Goal: Information Seeking & Learning: Understand process/instructions

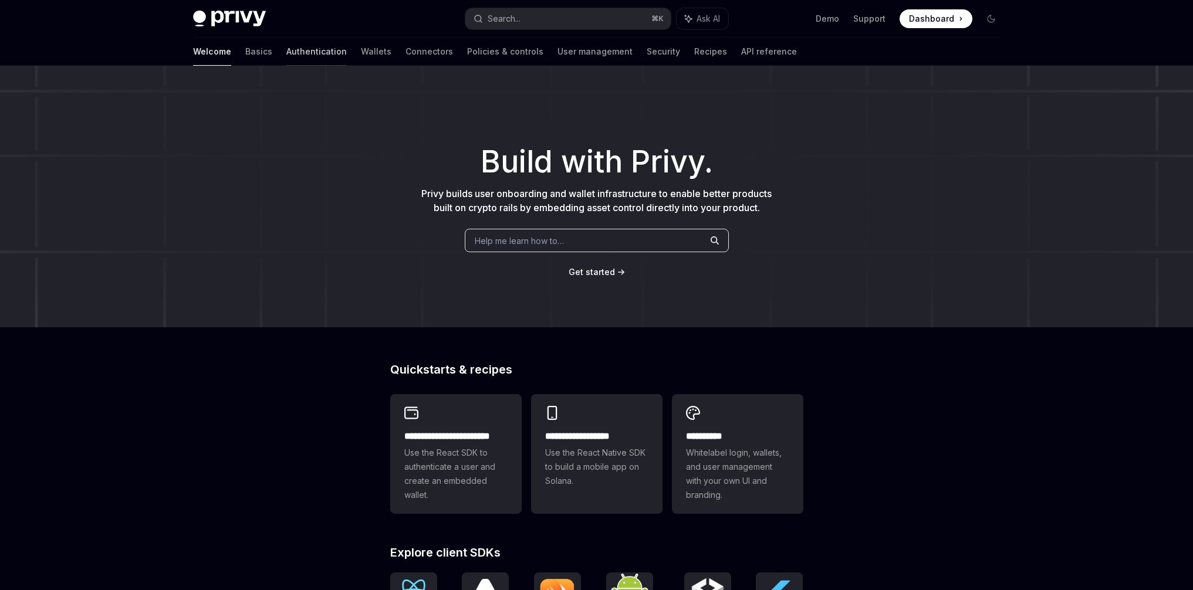
click at [286, 54] on link "Authentication" at bounding box center [316, 52] width 60 height 28
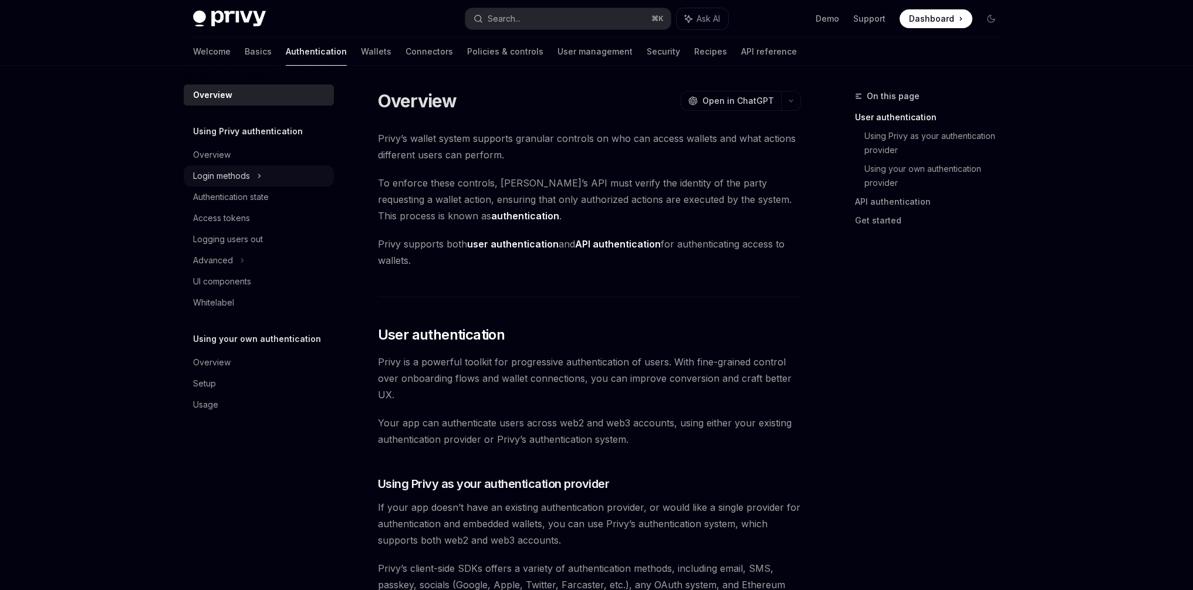
click at [227, 174] on div "Login methods" at bounding box center [221, 176] width 57 height 14
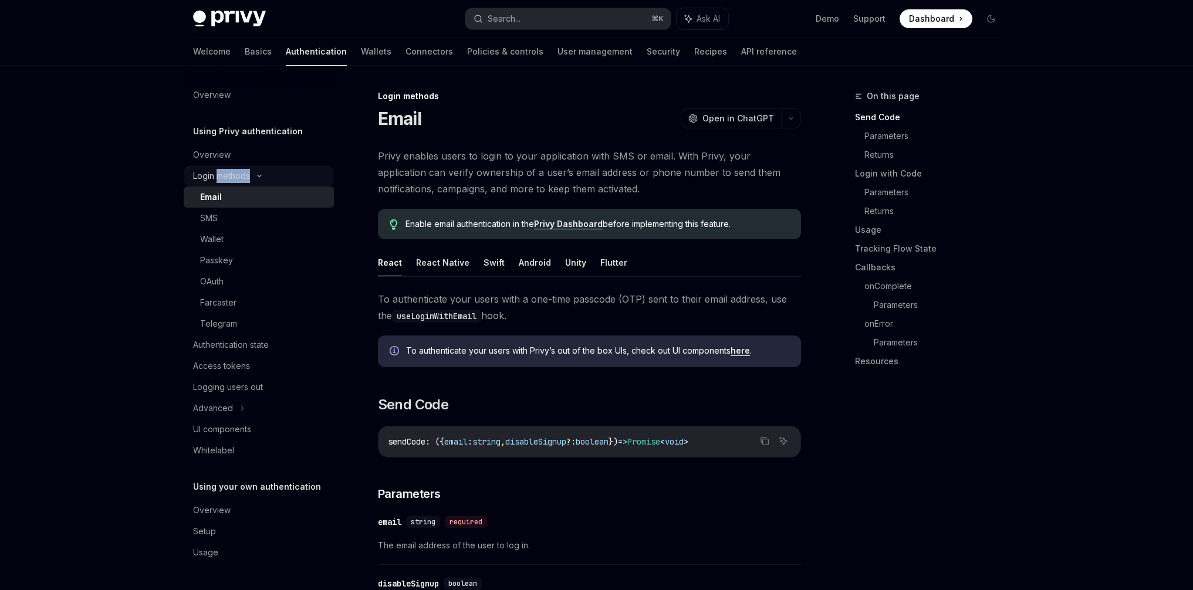
click at [227, 174] on div "Login methods" at bounding box center [221, 176] width 57 height 14
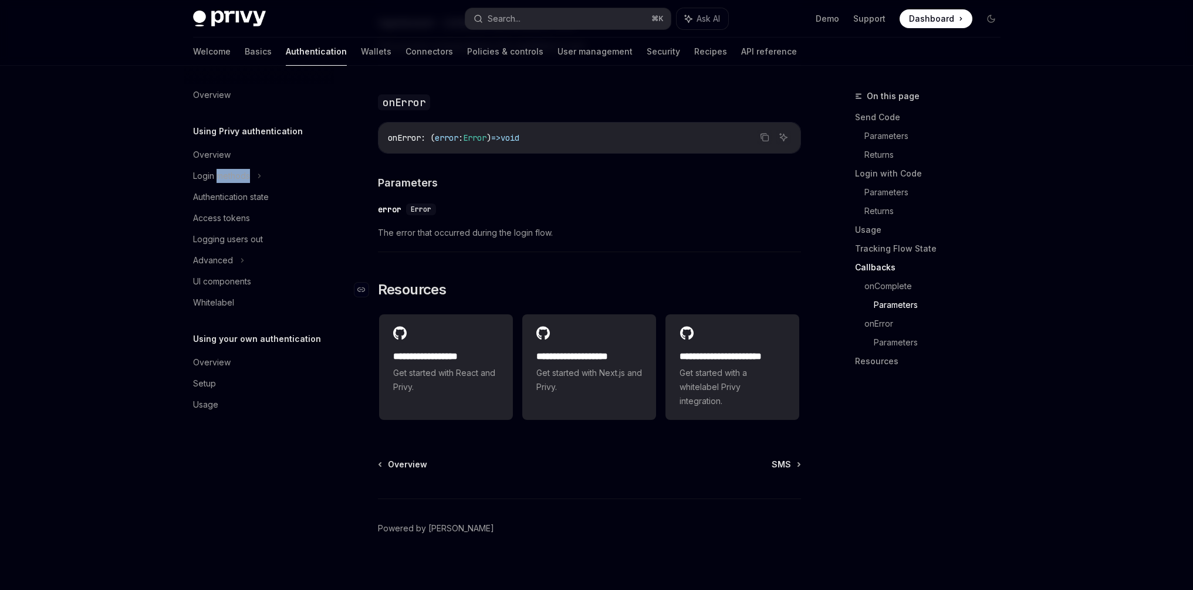
scroll to position [2280, 0]
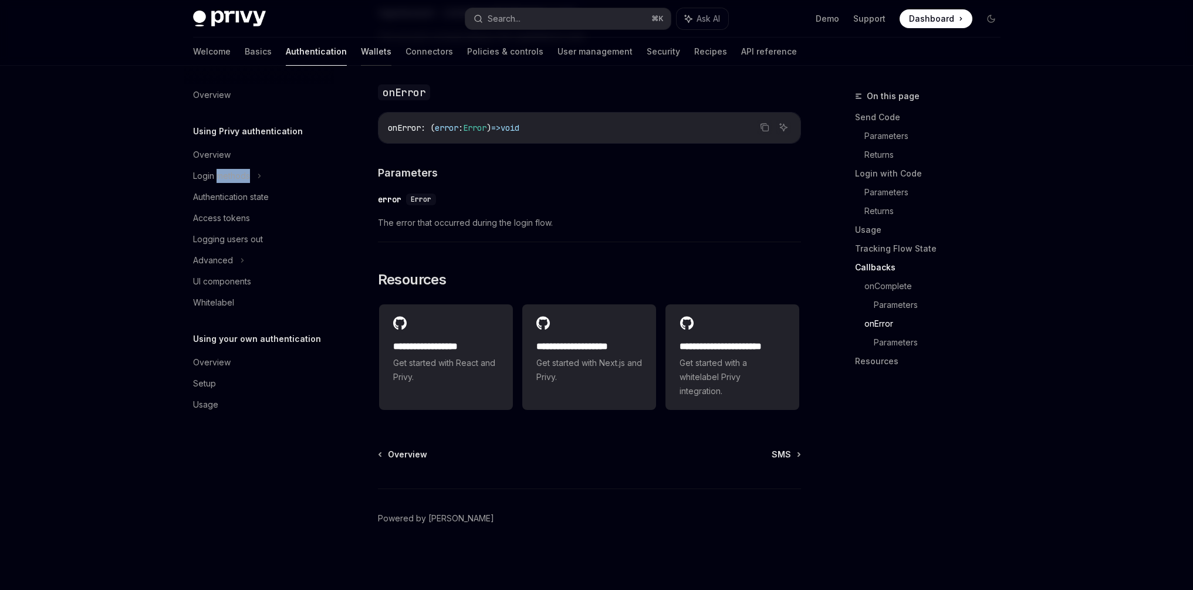
click at [361, 52] on link "Wallets" at bounding box center [376, 52] width 31 height 28
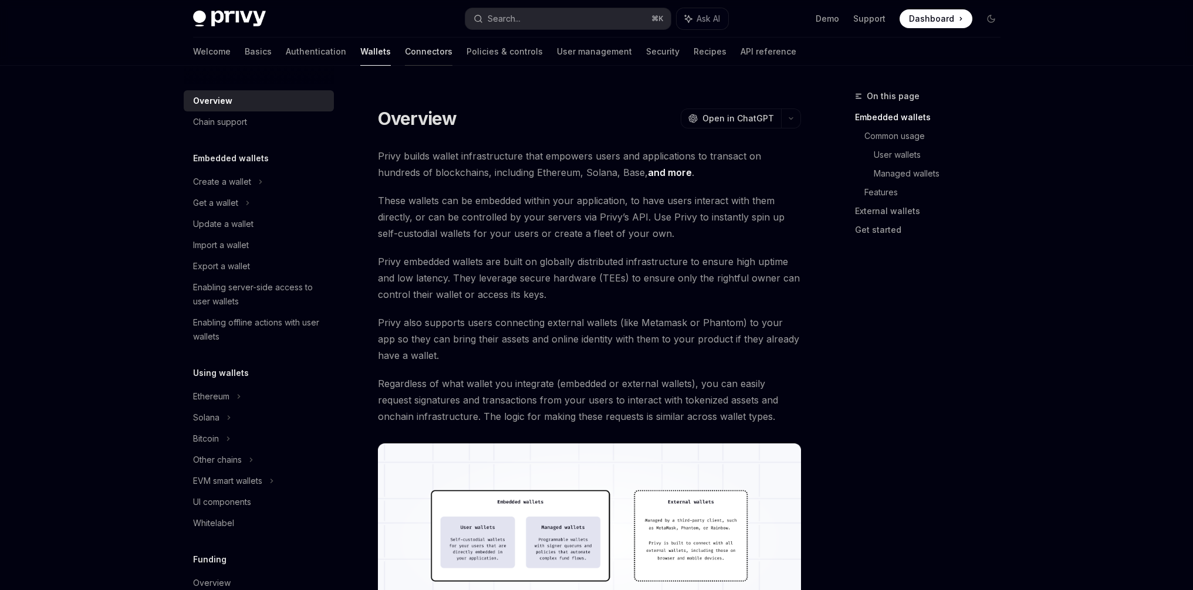
click at [405, 52] on link "Connectors" at bounding box center [429, 52] width 48 height 28
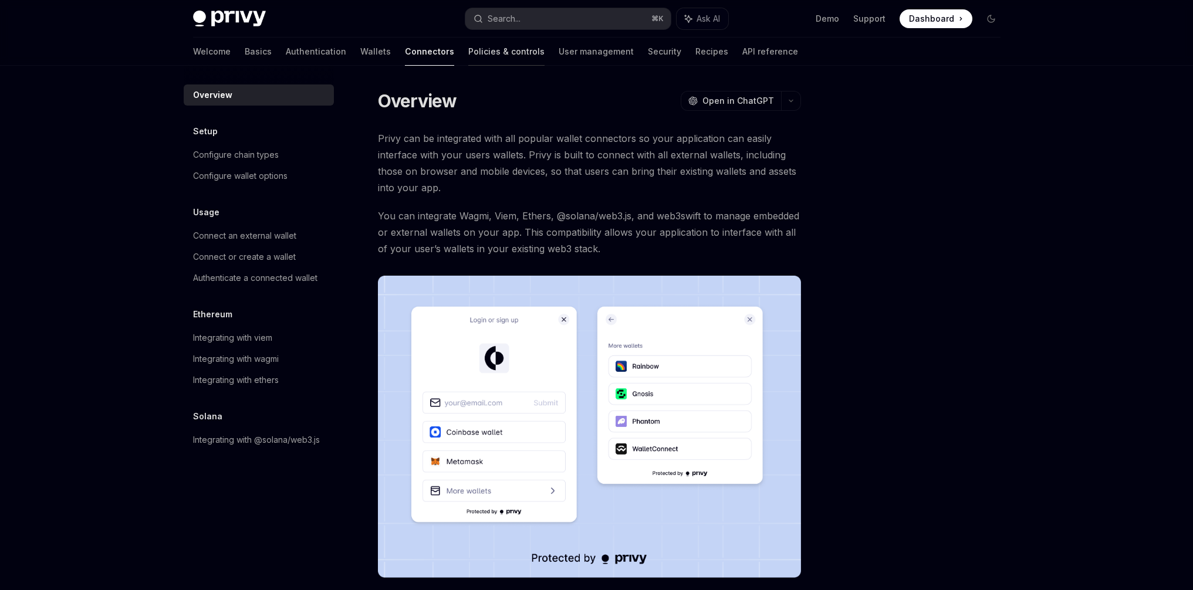
click at [468, 56] on link "Policies & controls" at bounding box center [506, 52] width 76 height 28
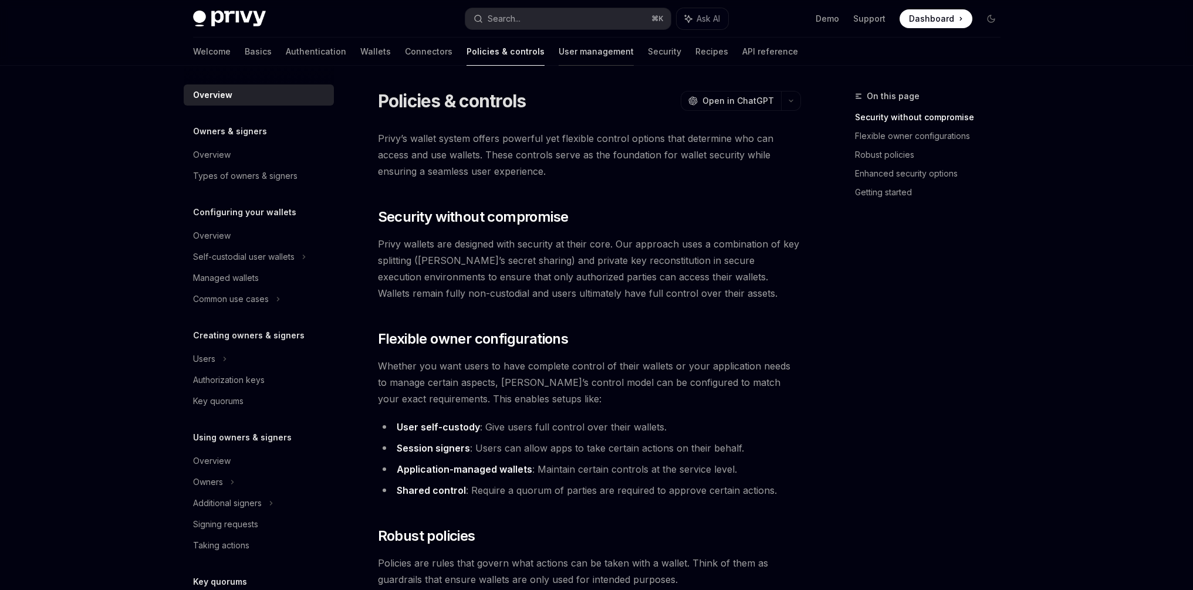
click at [559, 56] on link "User management" at bounding box center [596, 52] width 75 height 28
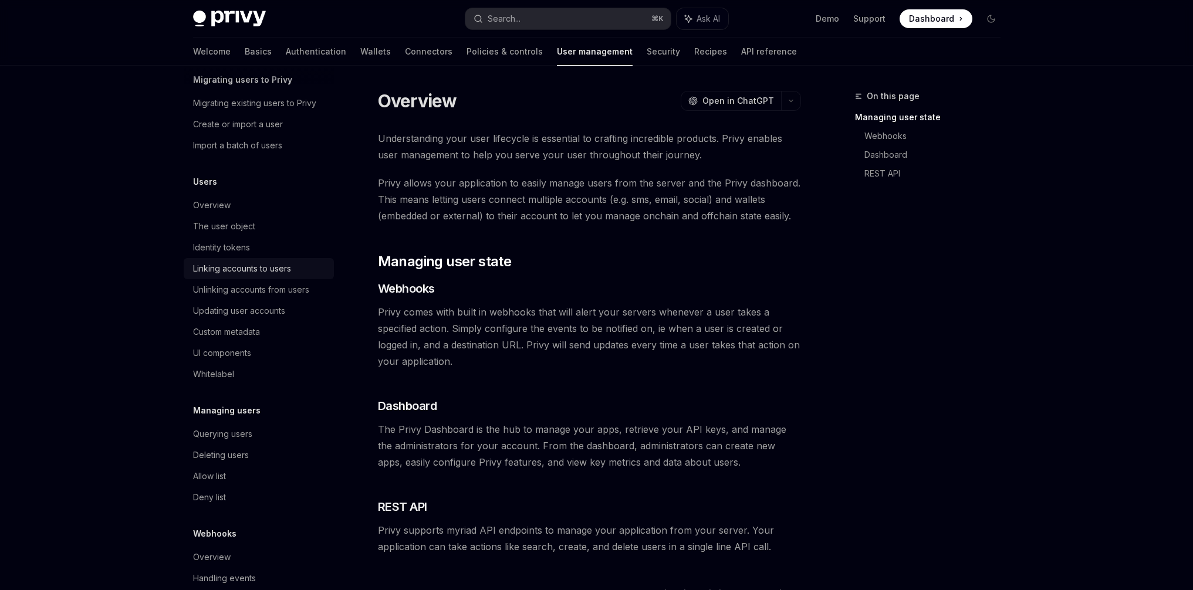
scroll to position [74, 0]
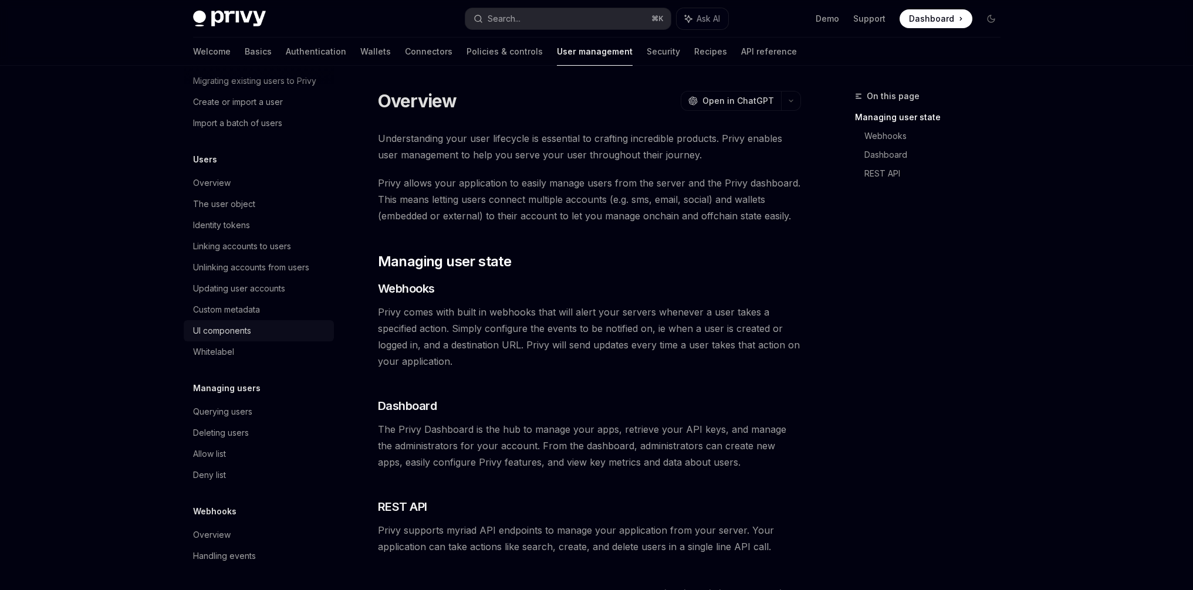
click at [243, 333] on div "UI components" at bounding box center [222, 331] width 58 height 14
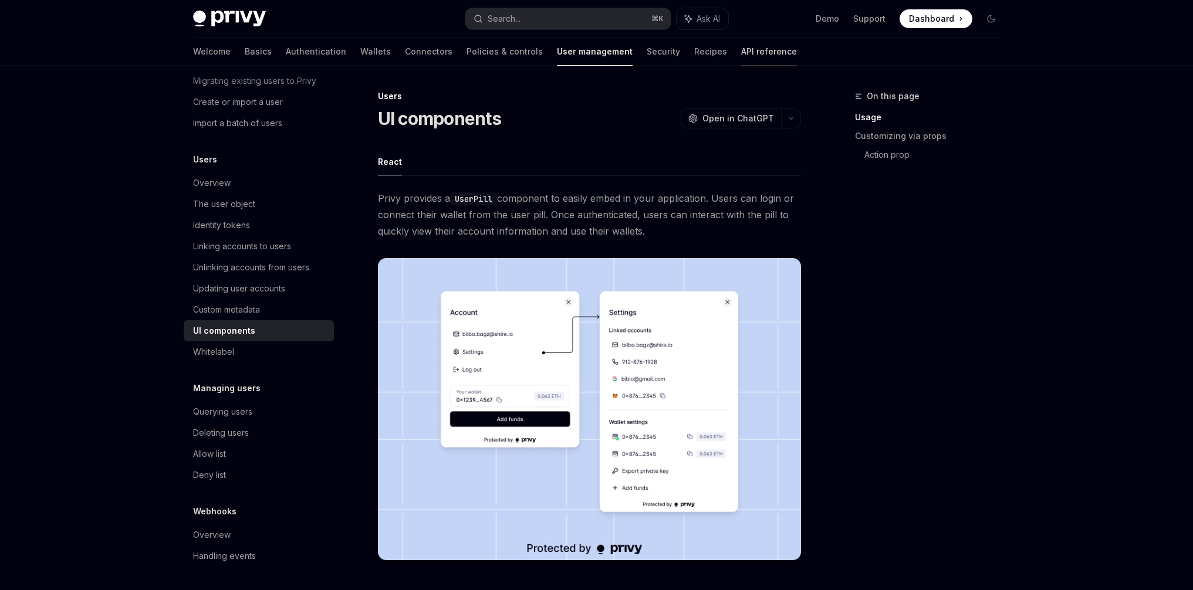
click at [741, 56] on link "API reference" at bounding box center [769, 52] width 56 height 28
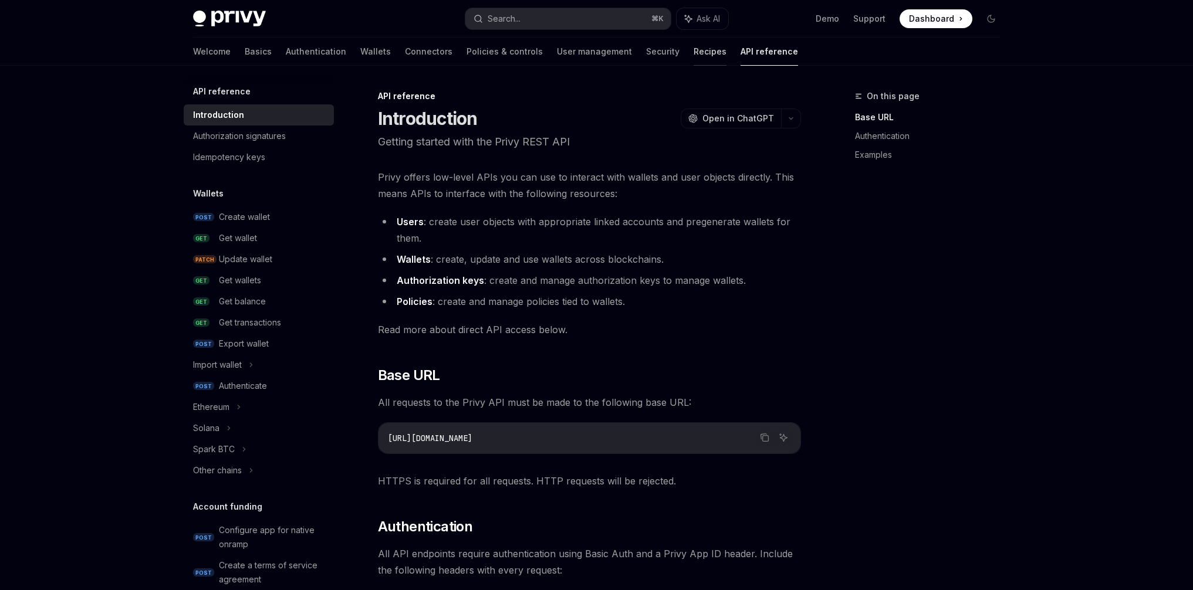
click at [693, 48] on link "Recipes" at bounding box center [709, 52] width 33 height 28
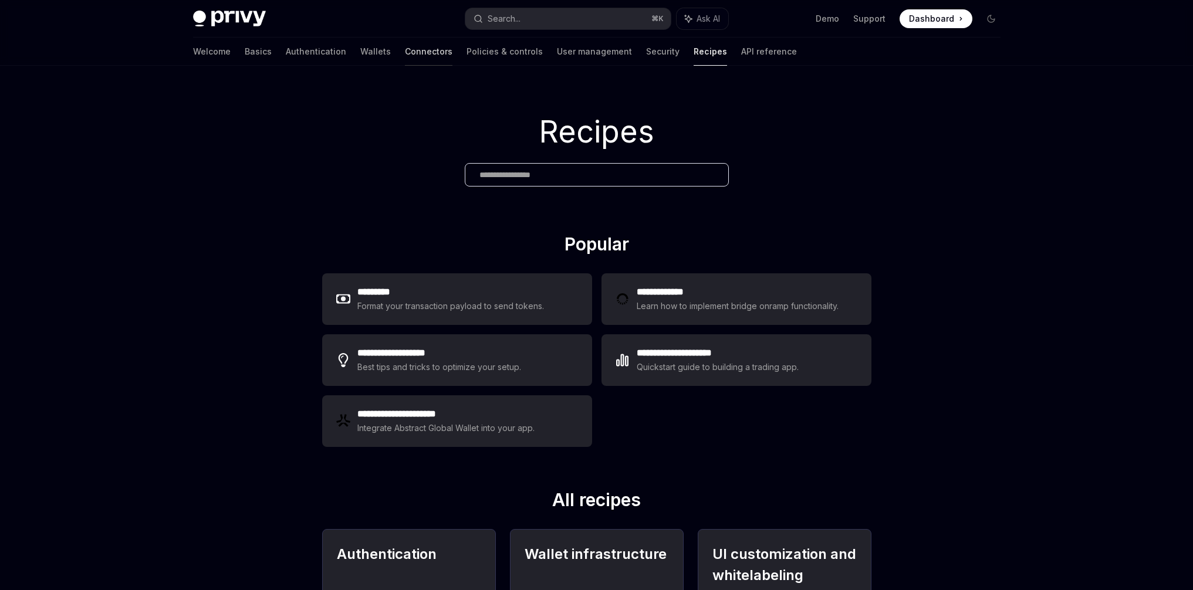
click at [405, 53] on link "Connectors" at bounding box center [429, 52] width 48 height 28
click at [360, 54] on link "Wallets" at bounding box center [375, 52] width 31 height 28
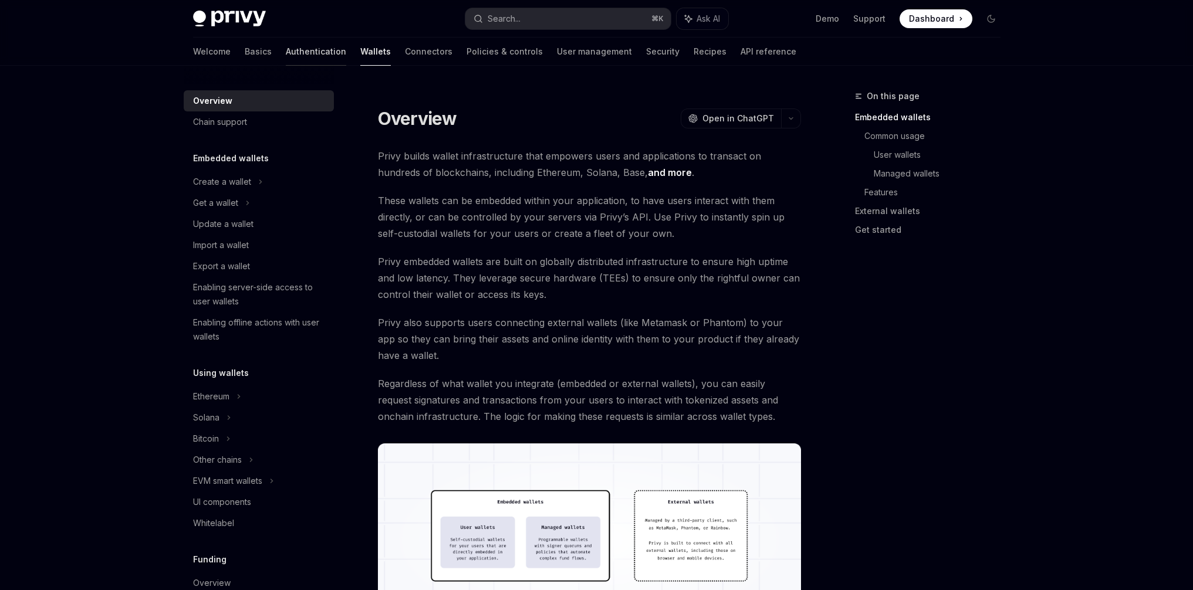
click at [286, 59] on link "Authentication" at bounding box center [316, 52] width 60 height 28
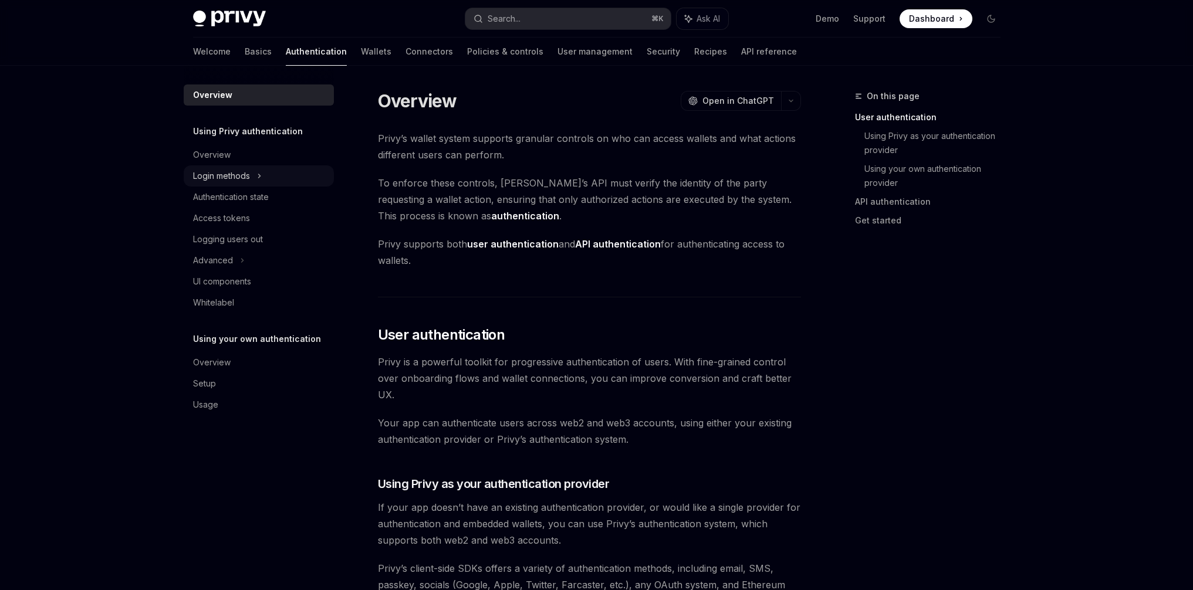
click at [248, 181] on div "Login methods" at bounding box center [221, 176] width 57 height 14
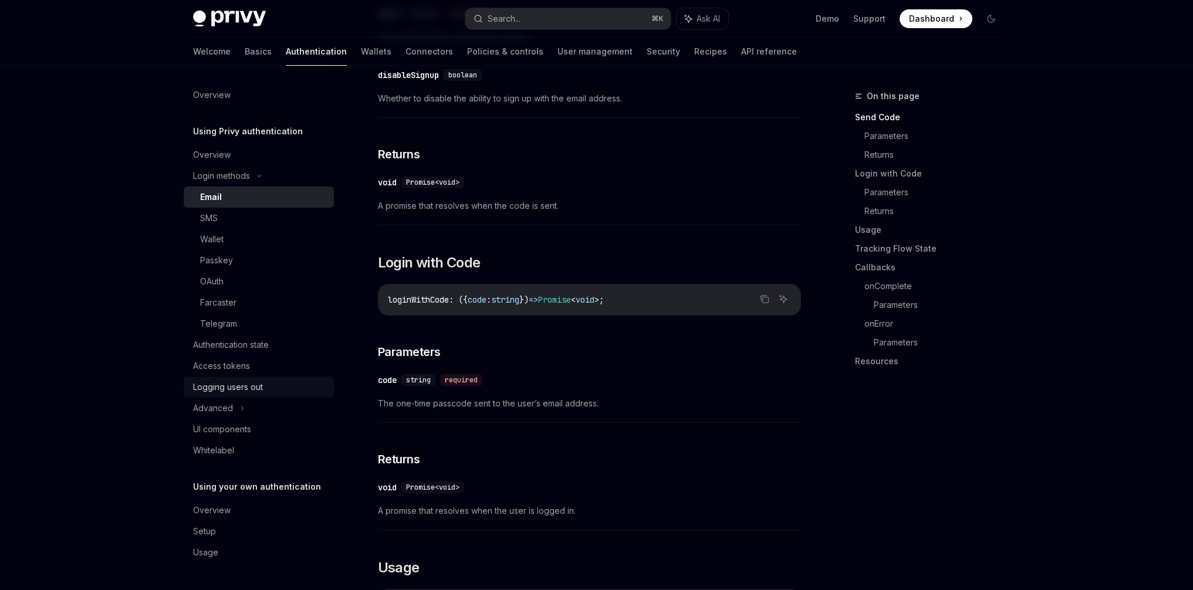
scroll to position [607, 0]
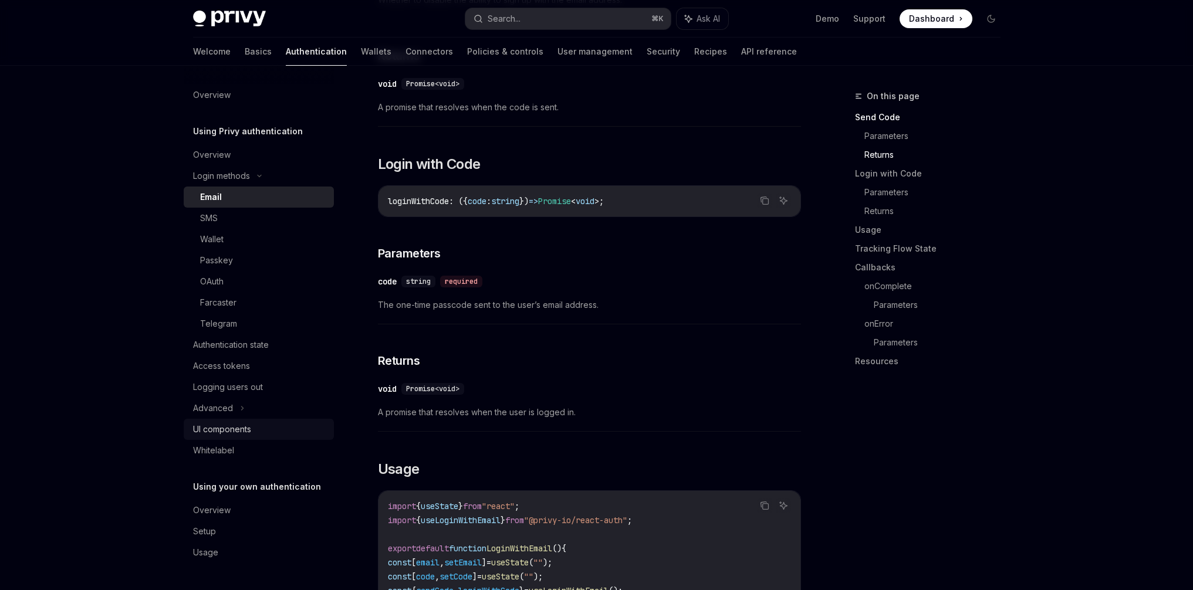
click at [229, 429] on div "UI components" at bounding box center [222, 429] width 58 height 14
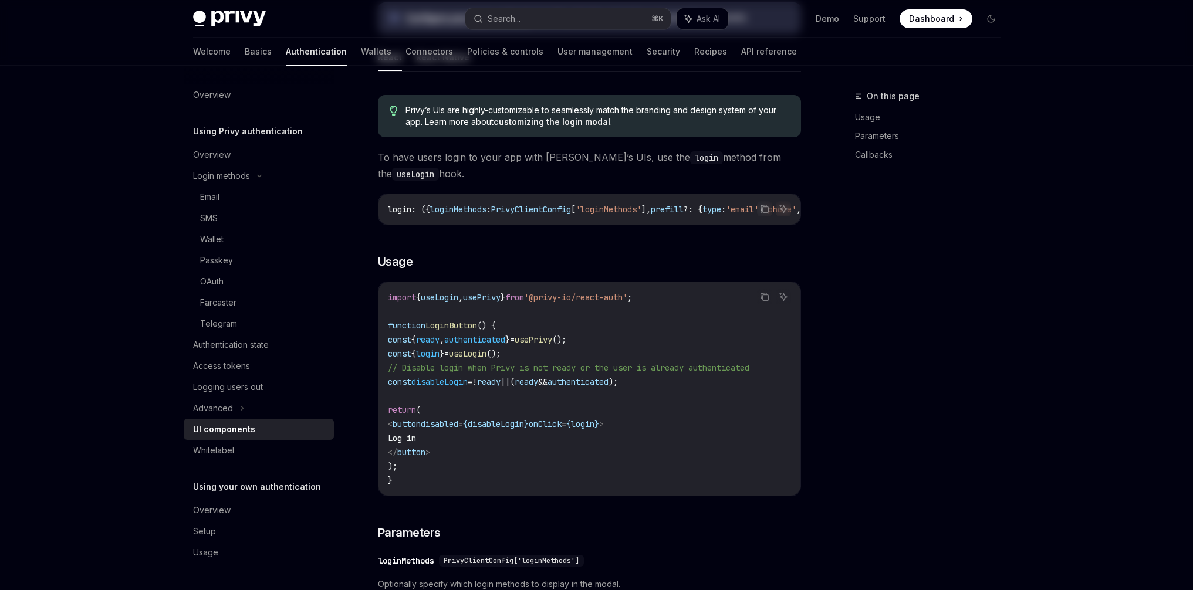
type textarea "*"
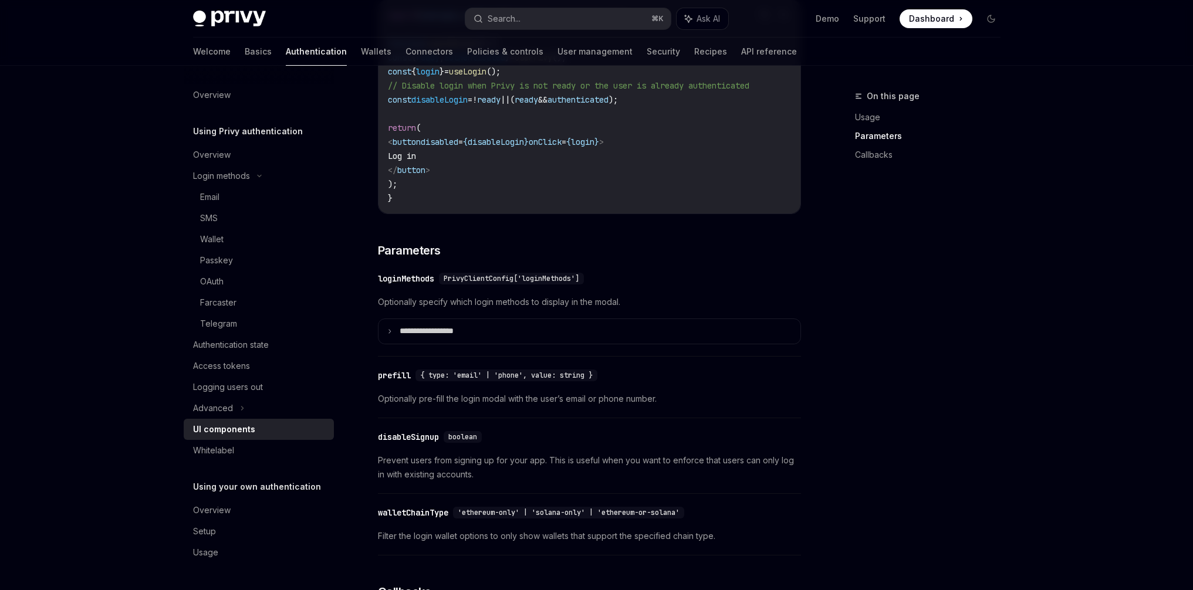
scroll to position [761, 0]
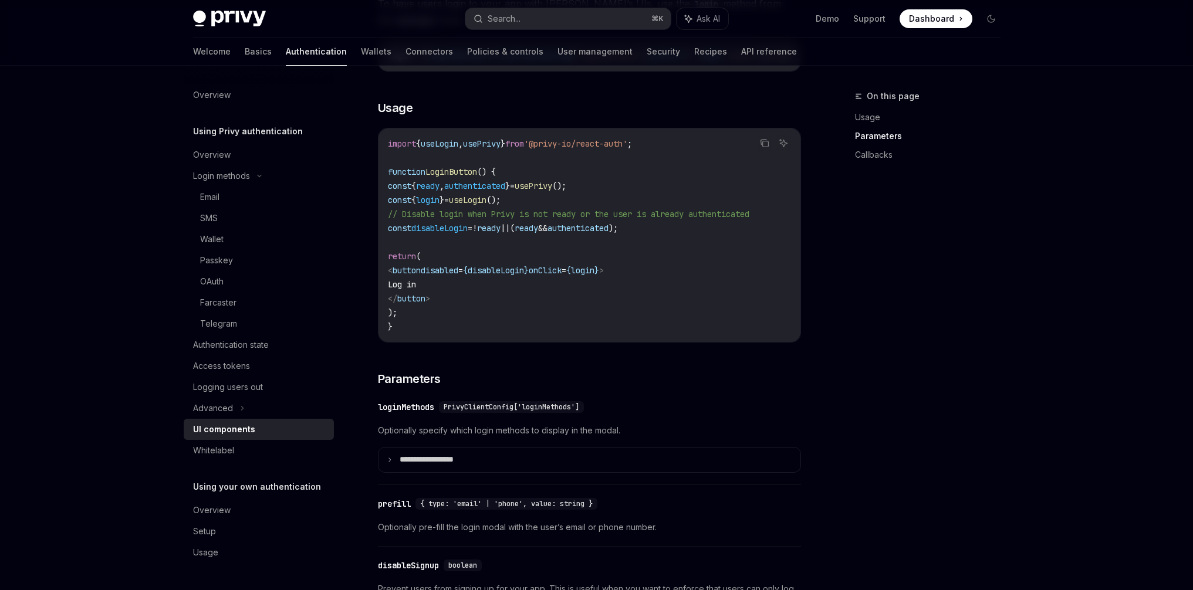
click at [970, 252] on div "On this page Usage Parameters Callbacks" at bounding box center [920, 339] width 178 height 501
click at [562, 467] on summary "**********" at bounding box center [589, 460] width 422 height 25
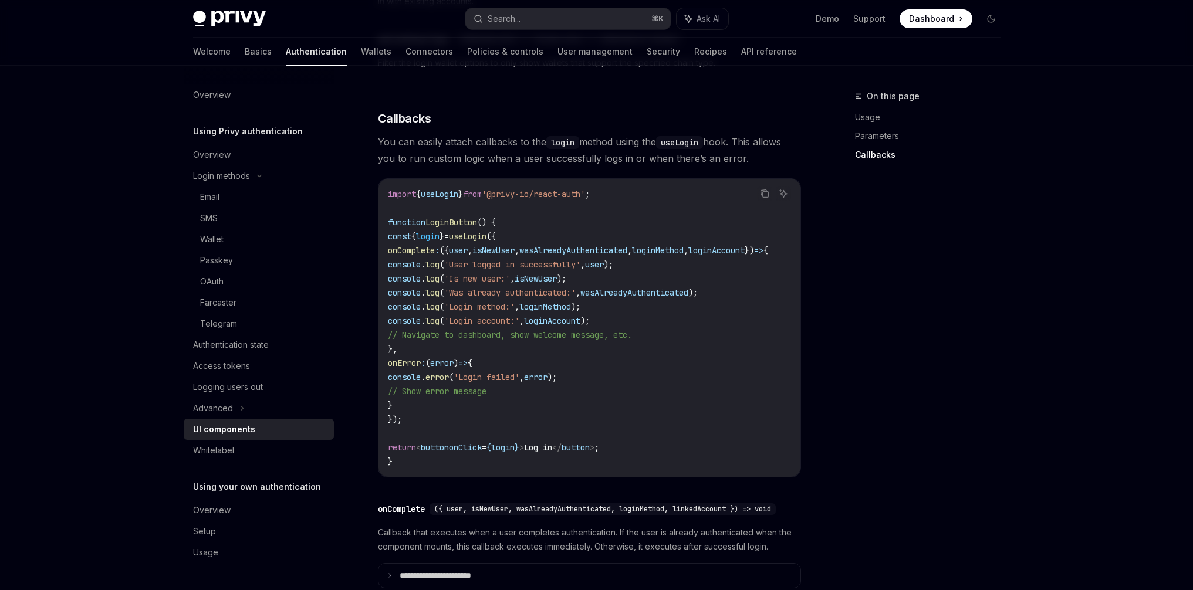
scroll to position [2013, 0]
